Goal: Transaction & Acquisition: Purchase product/service

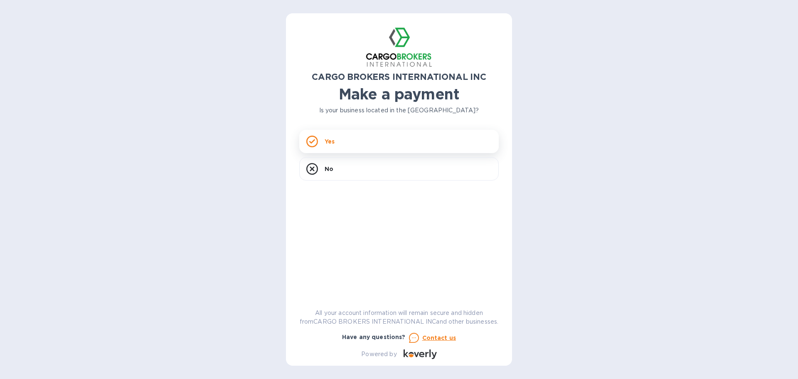
click at [329, 139] on p "Yes" at bounding box center [330, 141] width 10 height 8
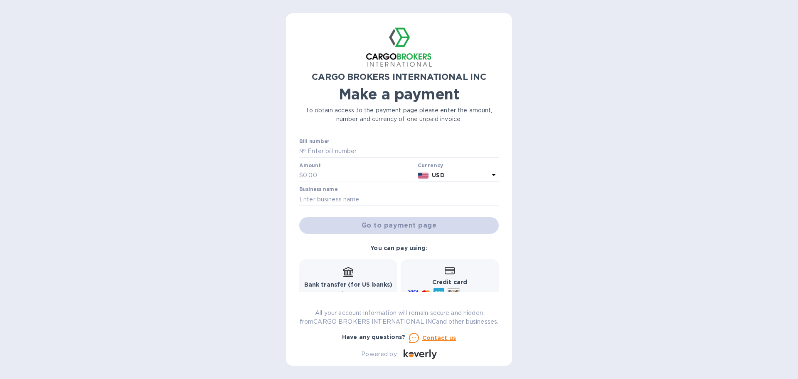
drag, startPoint x: 318, startPoint y: 149, endPoint x: 247, endPoint y: 151, distance: 71.1
click at [318, 149] on input "text" at bounding box center [402, 151] width 193 height 12
click at [323, 150] on input "text" at bounding box center [402, 151] width 193 height 12
click at [300, 152] on p "№" at bounding box center [302, 151] width 7 height 9
click at [308, 151] on input "text" at bounding box center [402, 151] width 193 height 12
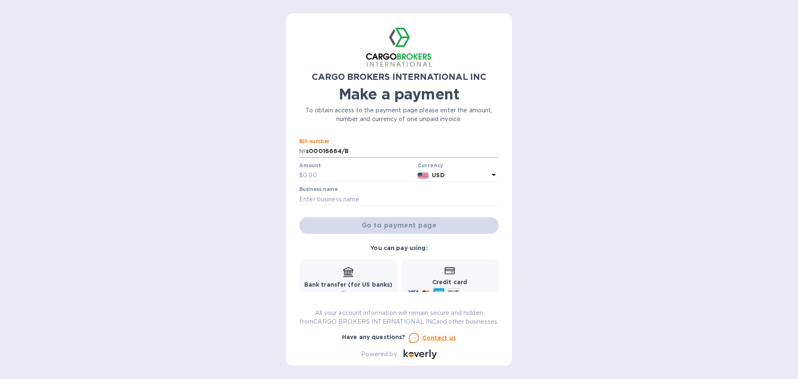
type input "s00016664/B"
type input "473.74"
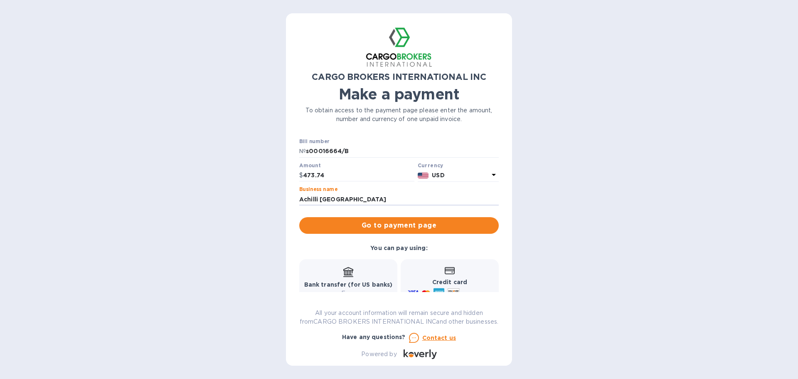
type input "Achilli [GEOGRAPHIC_DATA]"
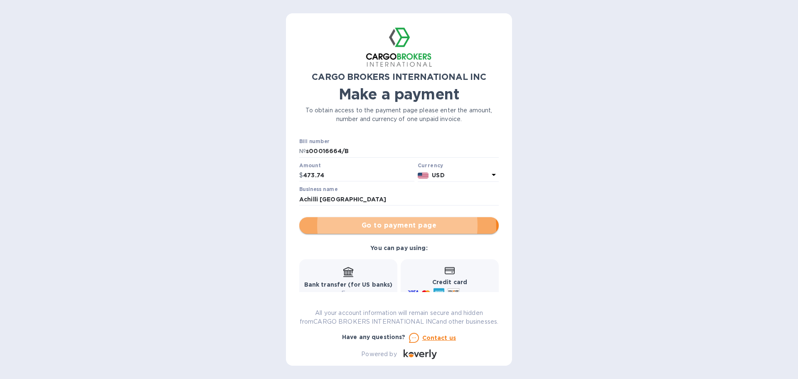
click at [369, 164] on span "Go to payment page" at bounding box center [399, 225] width 186 height 10
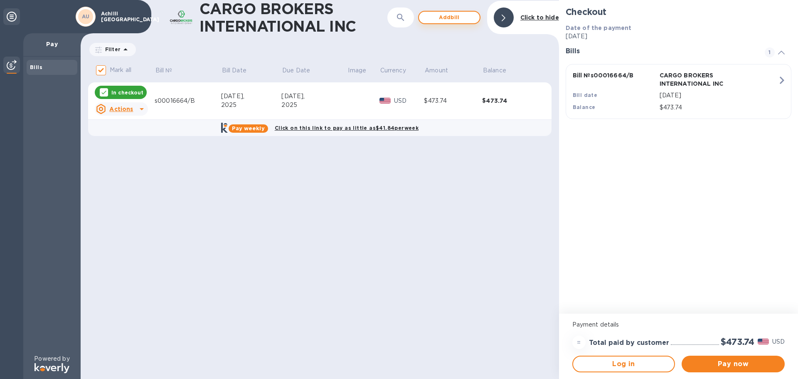
click at [399, 15] on span "Add bill" at bounding box center [449, 17] width 47 height 10
